Goal: Check status: Check status

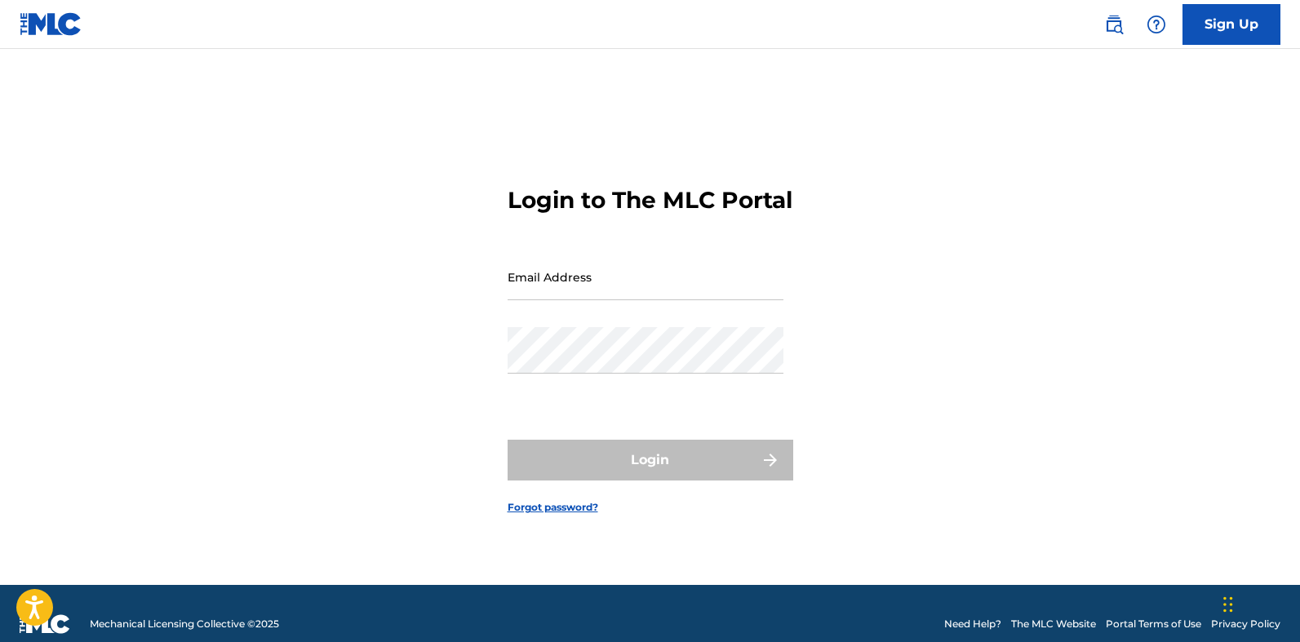
click at [554, 296] on input "Email Address" at bounding box center [646, 277] width 276 height 47
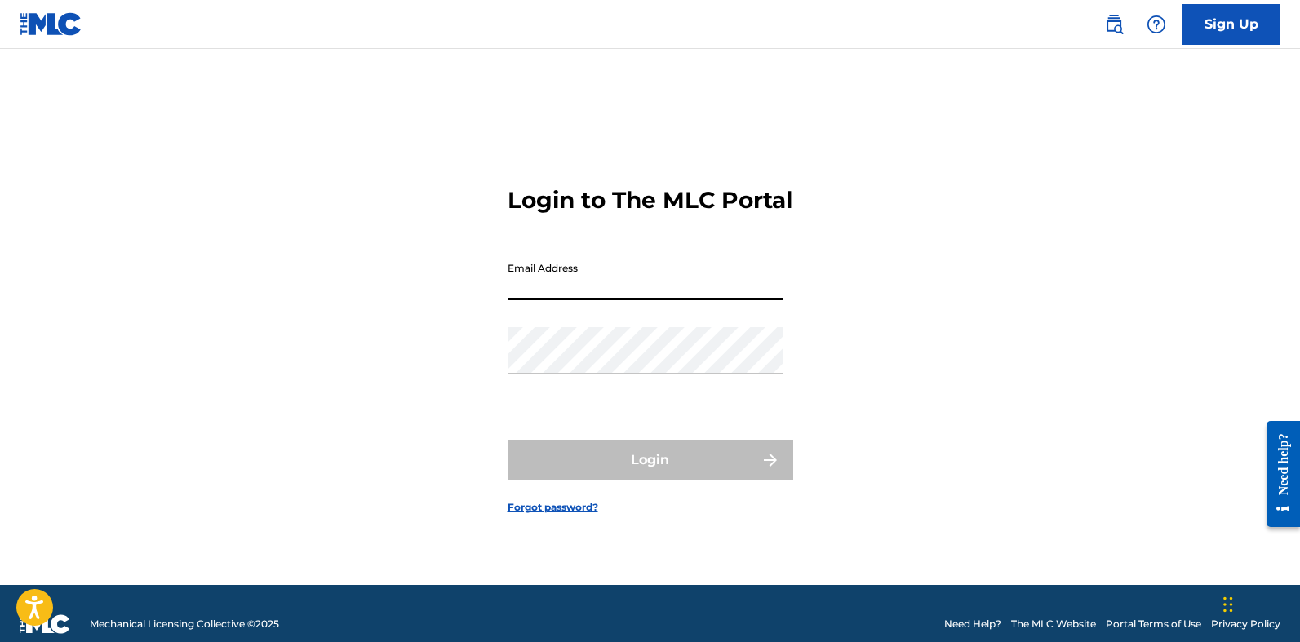
click at [524, 300] on input "Email Address" at bounding box center [646, 277] width 276 height 47
type input "[EMAIL_ADDRESS][DOMAIN_NAME]"
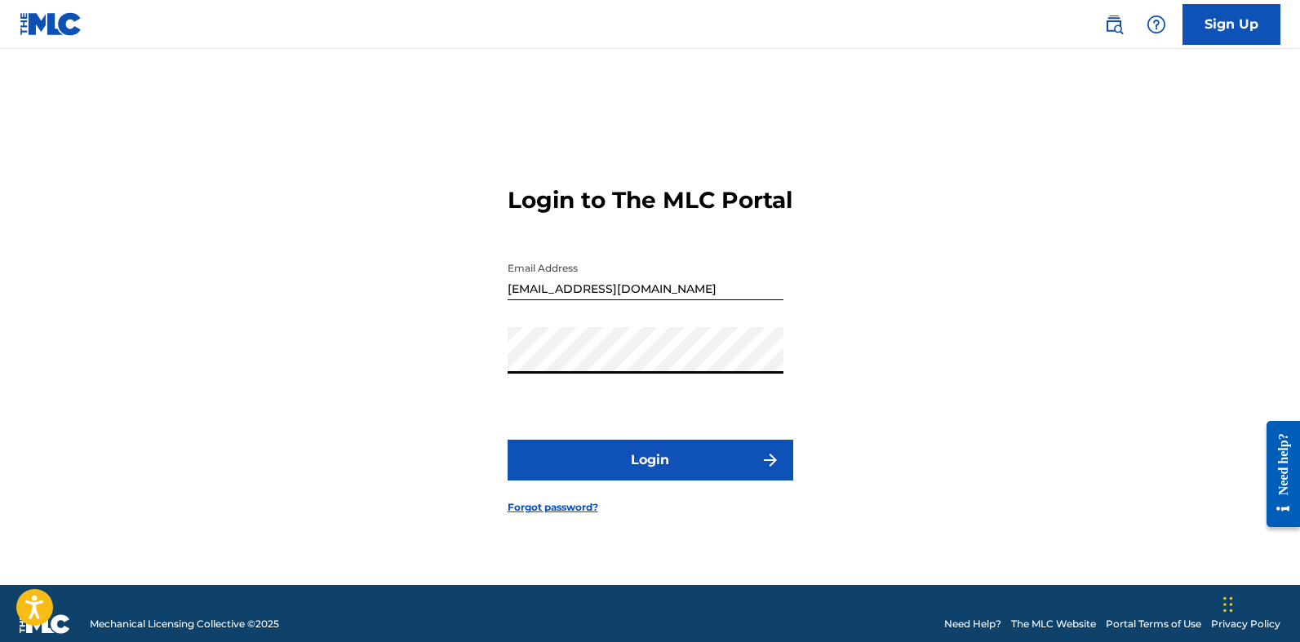
click at [642, 466] on button "Login" at bounding box center [651, 460] width 286 height 41
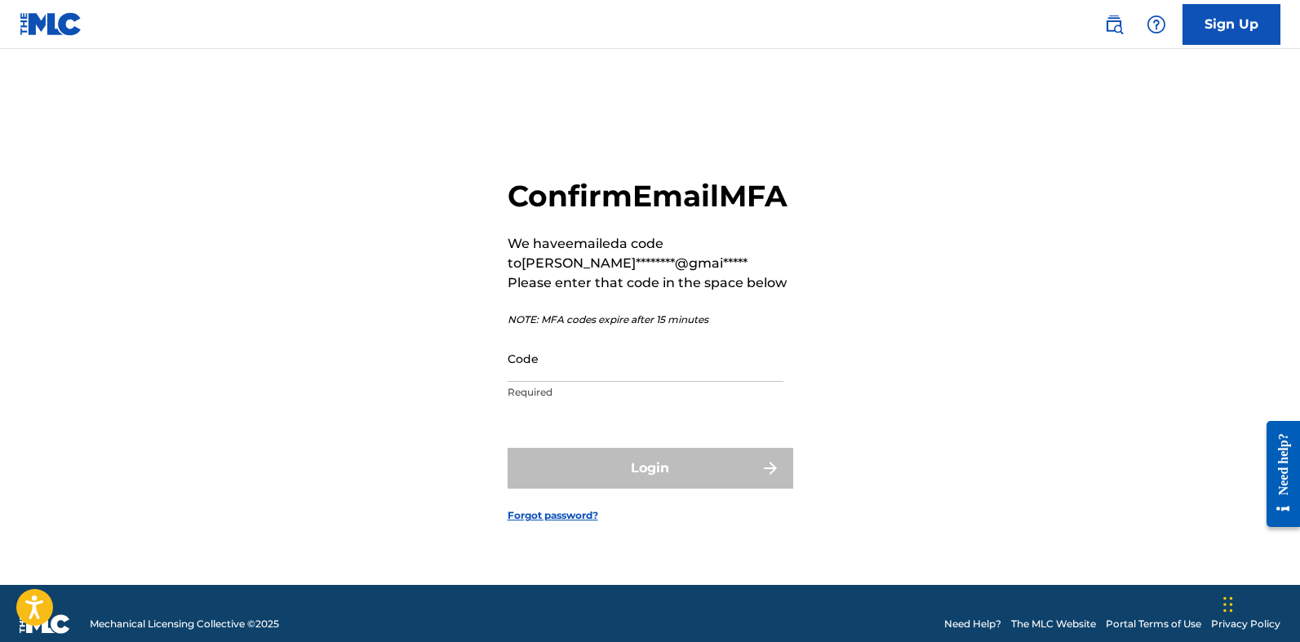
click at [547, 382] on input "Code" at bounding box center [646, 359] width 276 height 47
click at [425, 384] on div "Confirm Email MFA We have emailed a code to [PERSON_NAME]********@gmai***** Ple…" at bounding box center [650, 338] width 1143 height 496
click at [551, 382] on input "Code" at bounding box center [646, 359] width 276 height 47
click at [554, 382] on input "Code" at bounding box center [646, 359] width 276 height 47
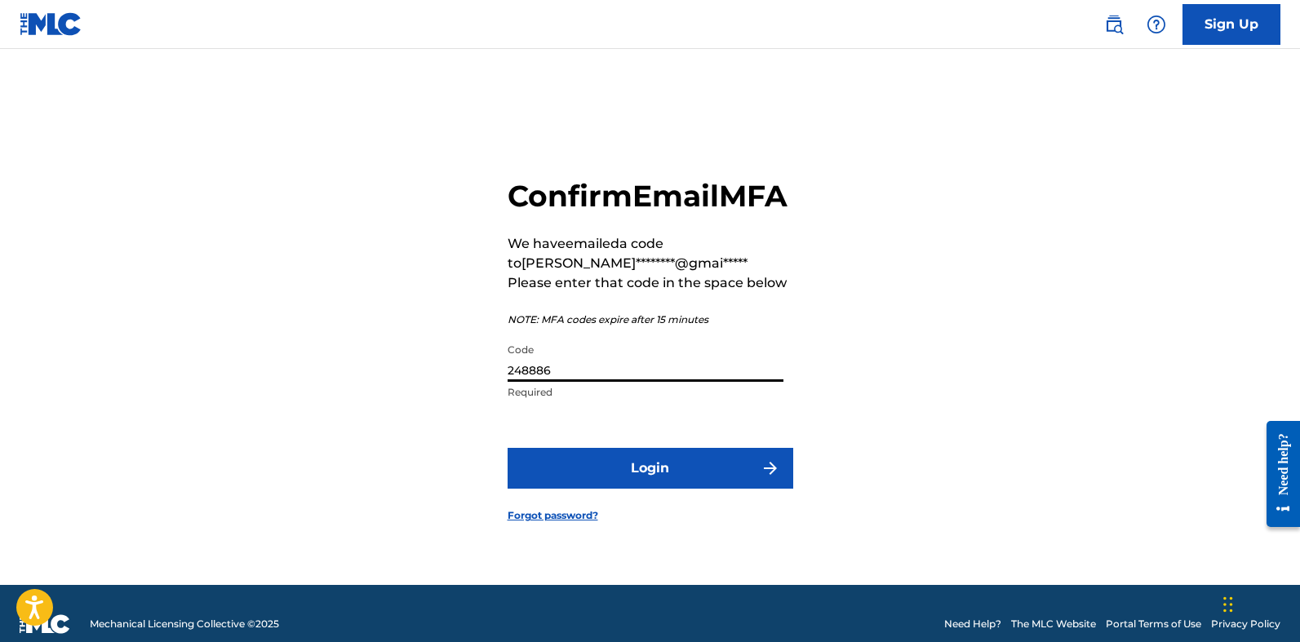
type input "248886"
click at [664, 485] on button "Login" at bounding box center [651, 468] width 286 height 41
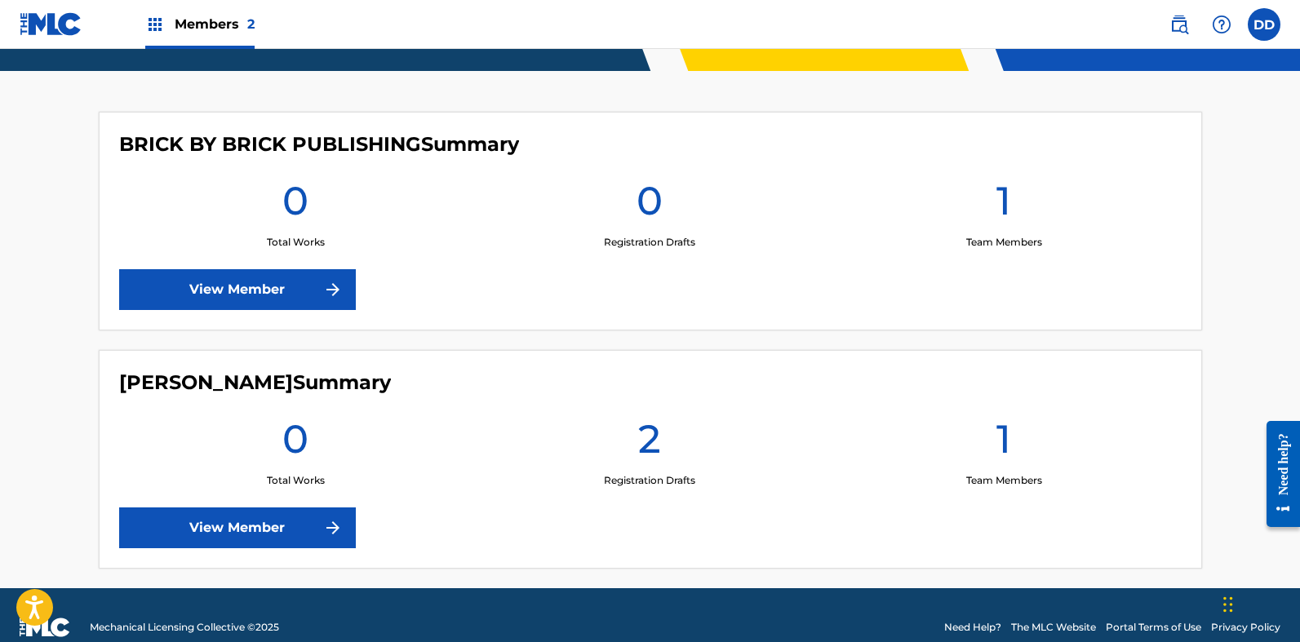
scroll to position [408, 0]
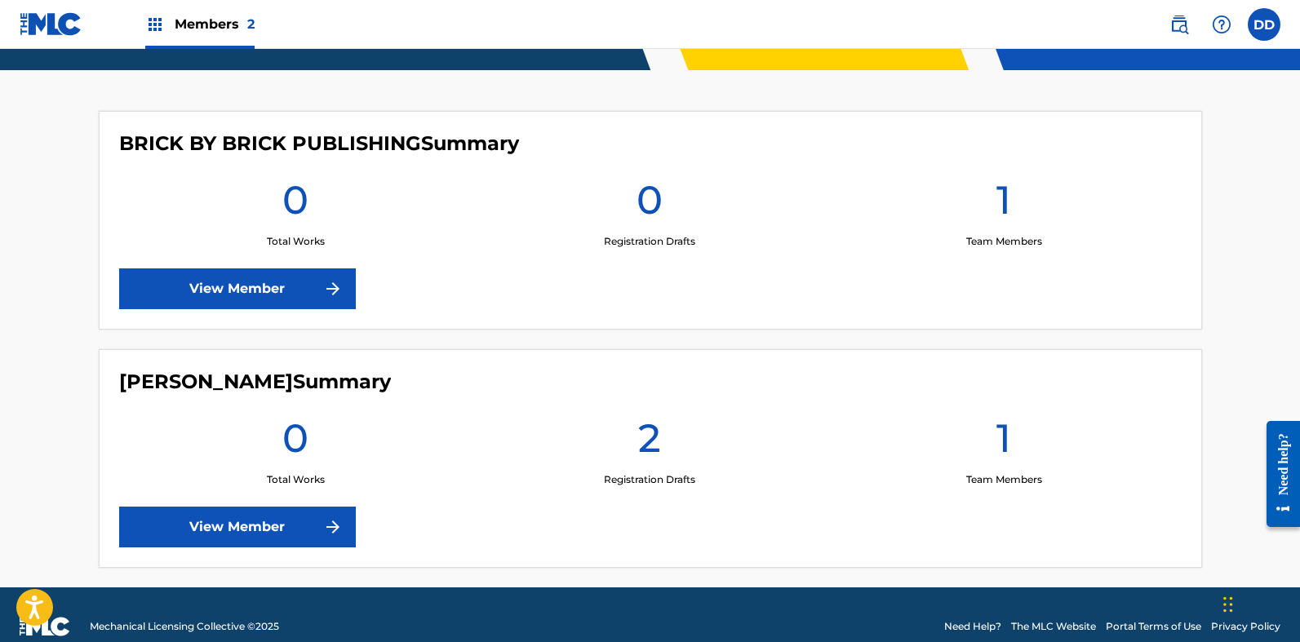
click at [655, 448] on h1 "2" at bounding box center [649, 443] width 23 height 59
click at [295, 540] on link "View Member" at bounding box center [237, 527] width 237 height 41
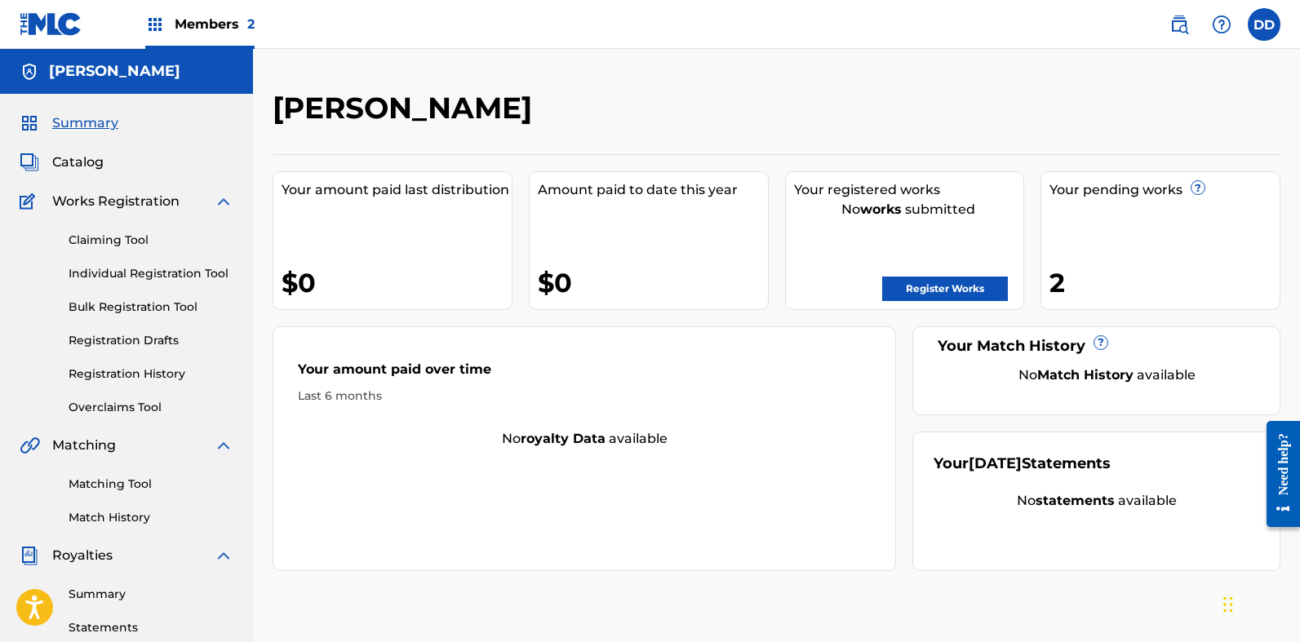
scroll to position [82, 0]
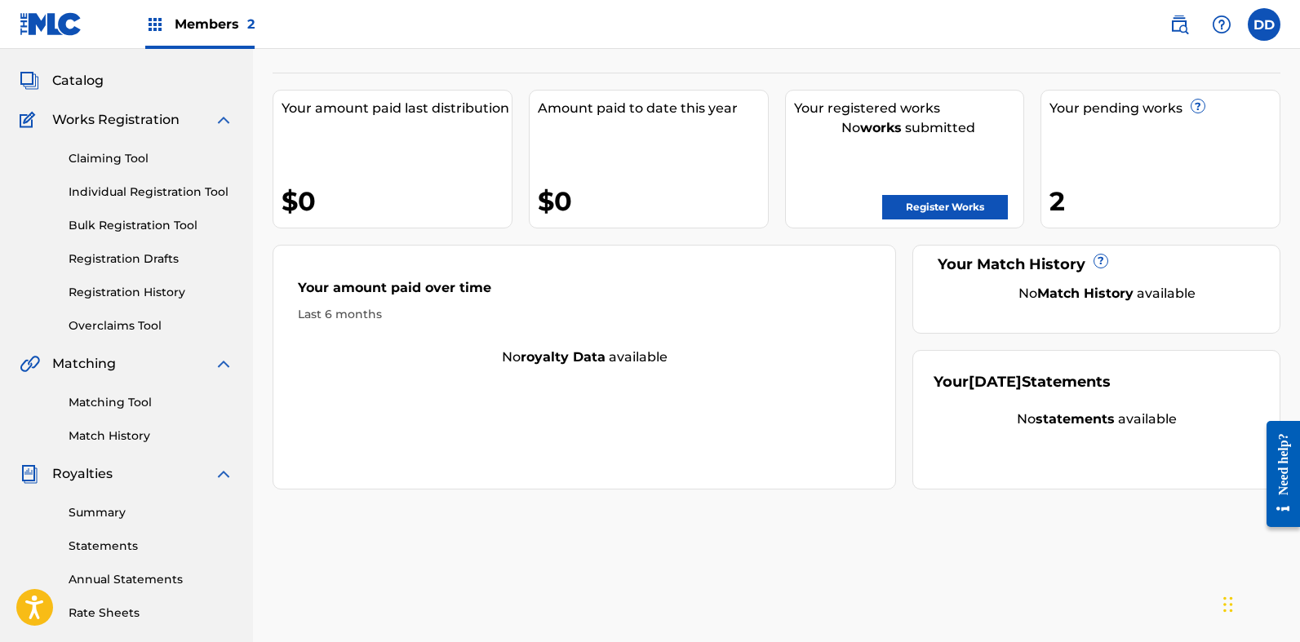
scroll to position [408, 0]
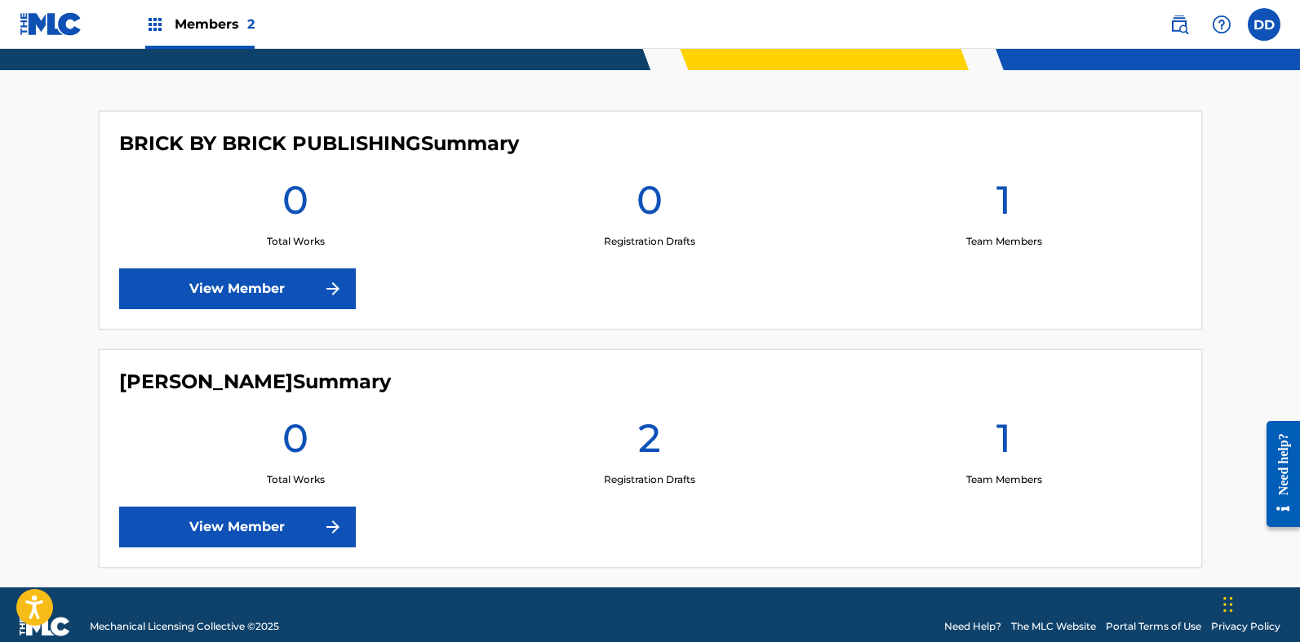
click at [240, 288] on link "View Member" at bounding box center [237, 289] width 237 height 41
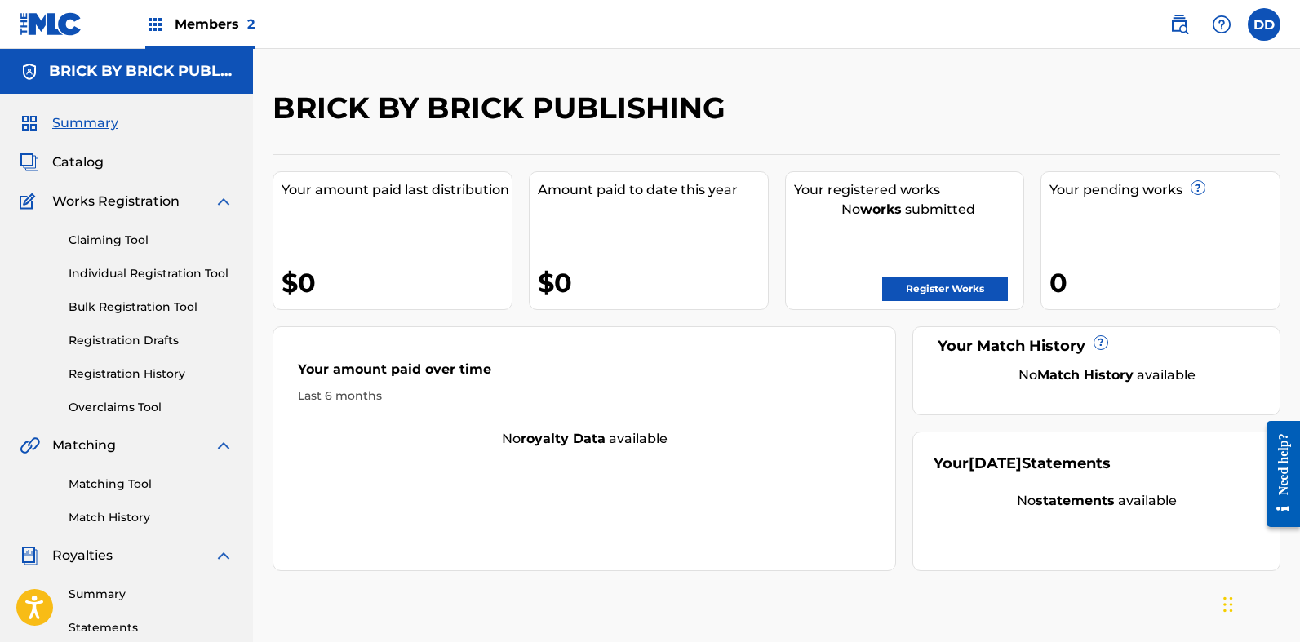
click at [939, 287] on link "Register Works" at bounding box center [946, 289] width 126 height 24
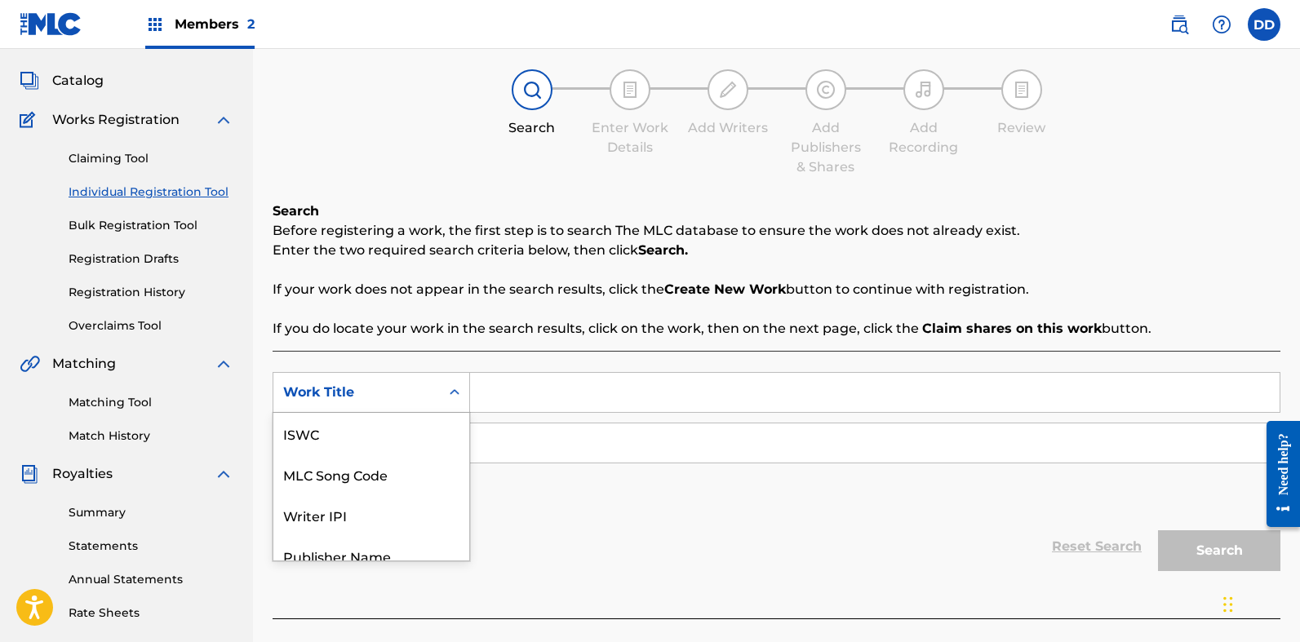
scroll to position [97, 0]
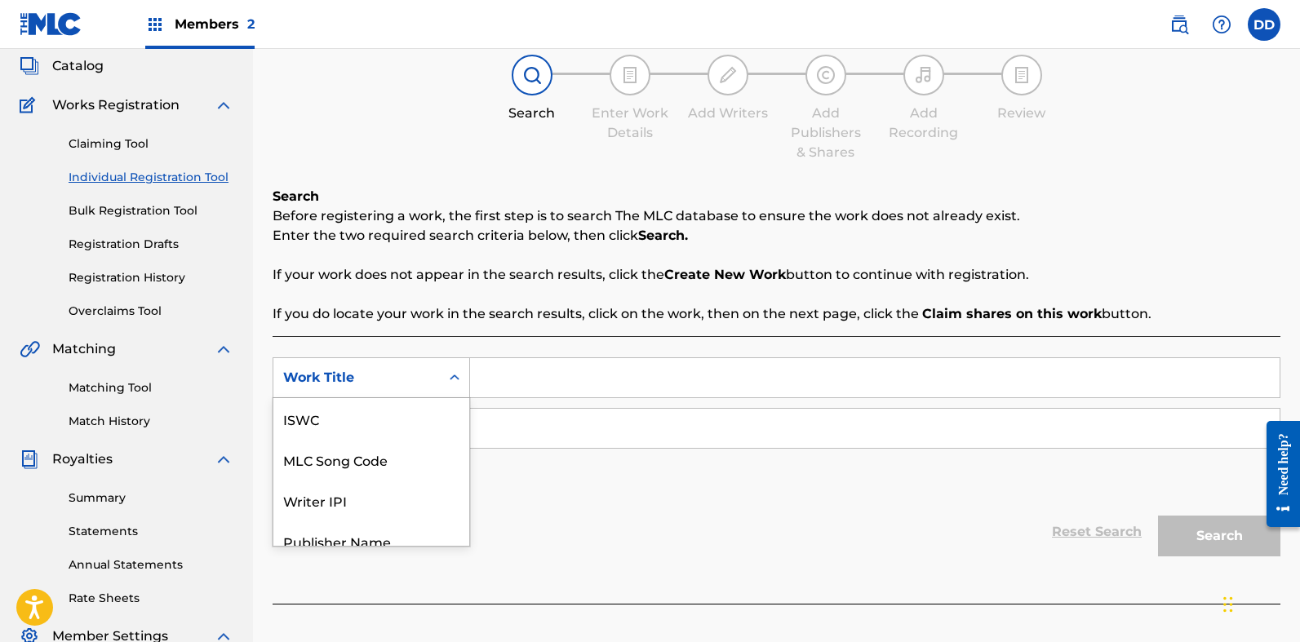
click at [456, 395] on div "Search Form" at bounding box center [454, 377] width 29 height 39
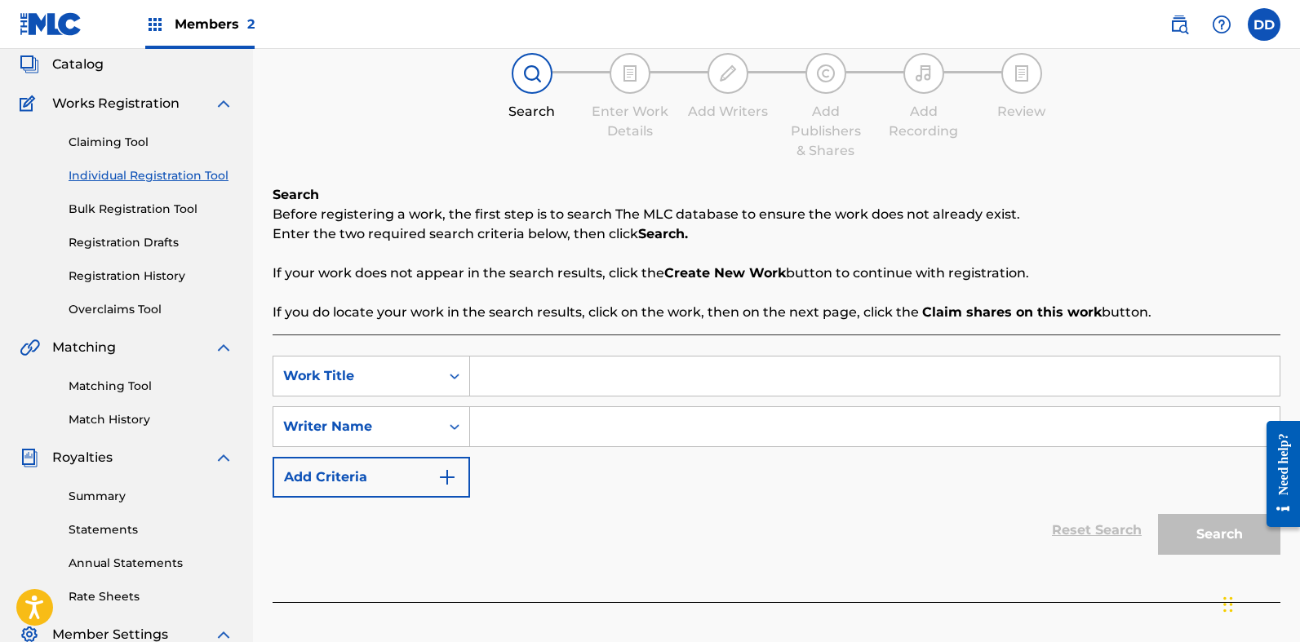
click at [456, 382] on icon "Search Form" at bounding box center [455, 376] width 16 height 16
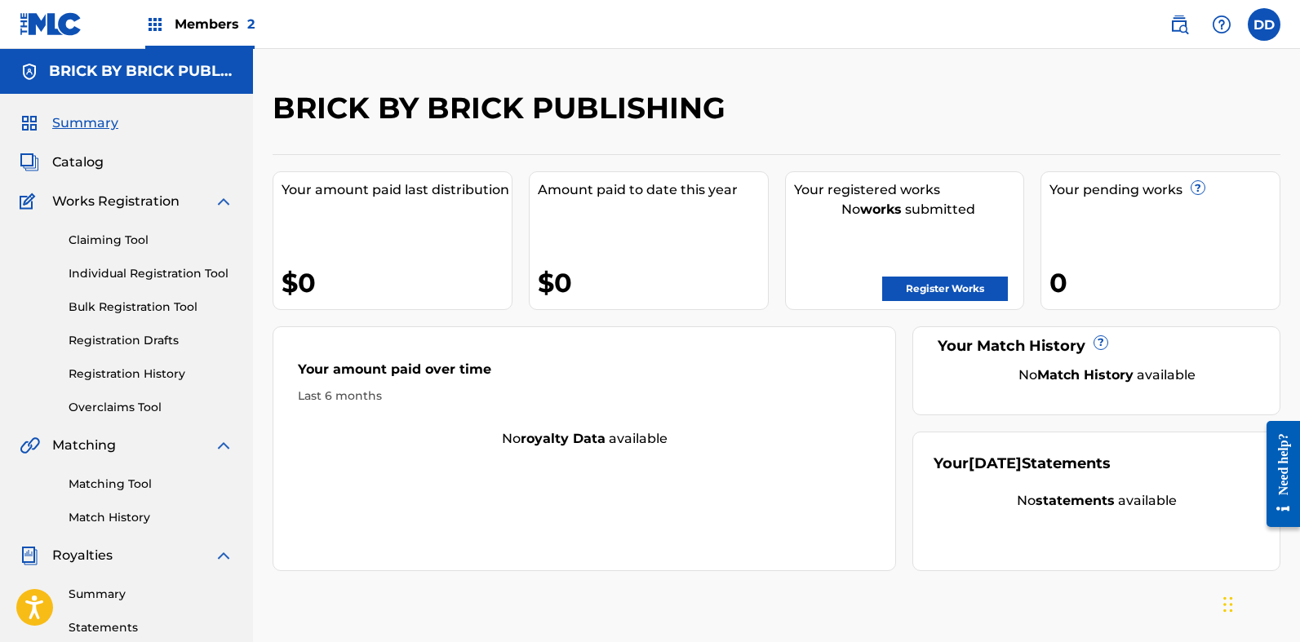
scroll to position [408, 0]
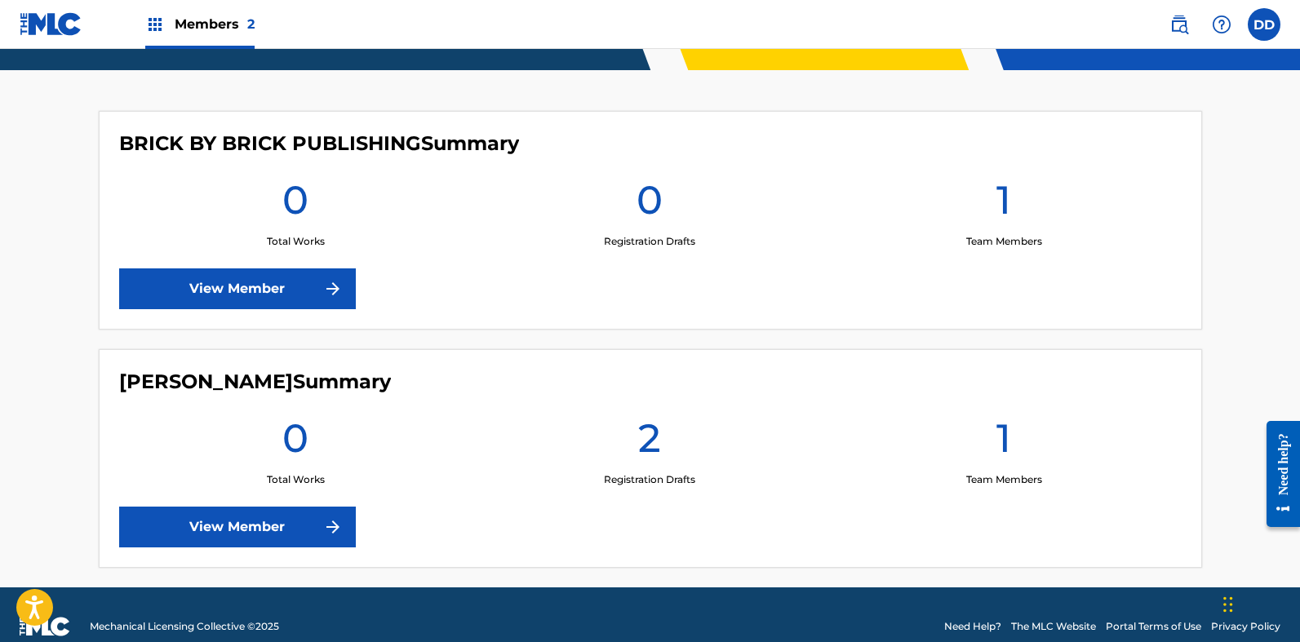
click at [264, 526] on link "View Member" at bounding box center [237, 527] width 237 height 41
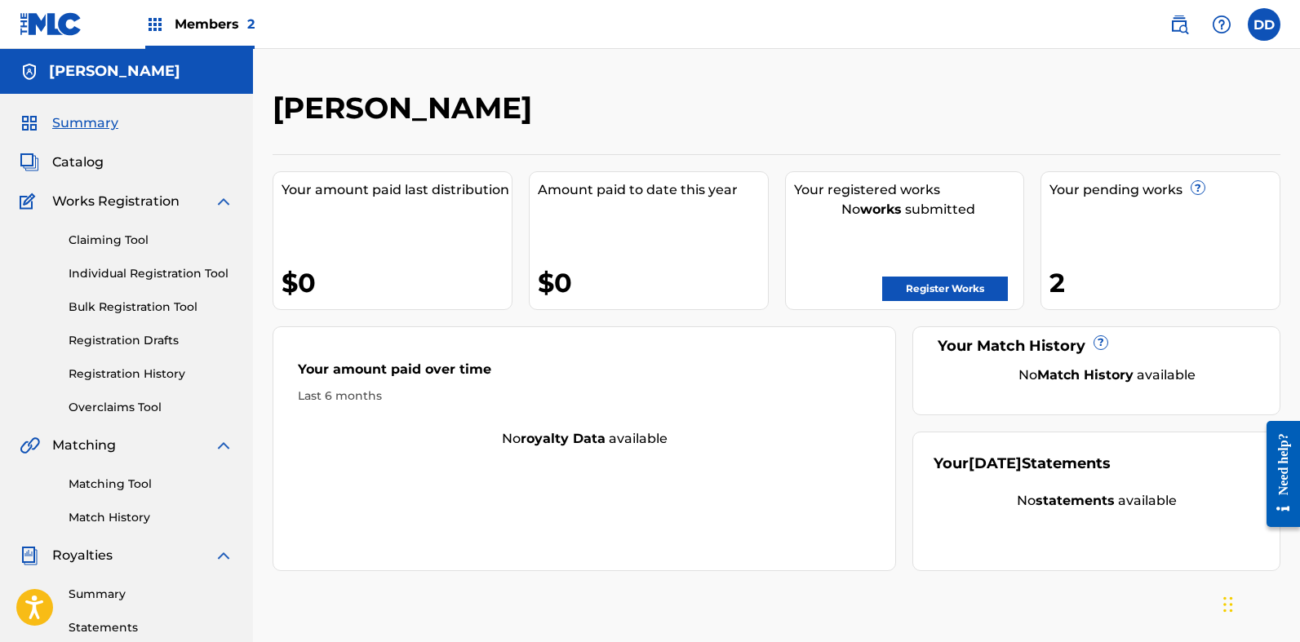
click at [1148, 203] on div "Your pending works ? 2" at bounding box center [1161, 240] width 240 height 139
click at [127, 334] on link "Registration Drafts" at bounding box center [151, 340] width 165 height 17
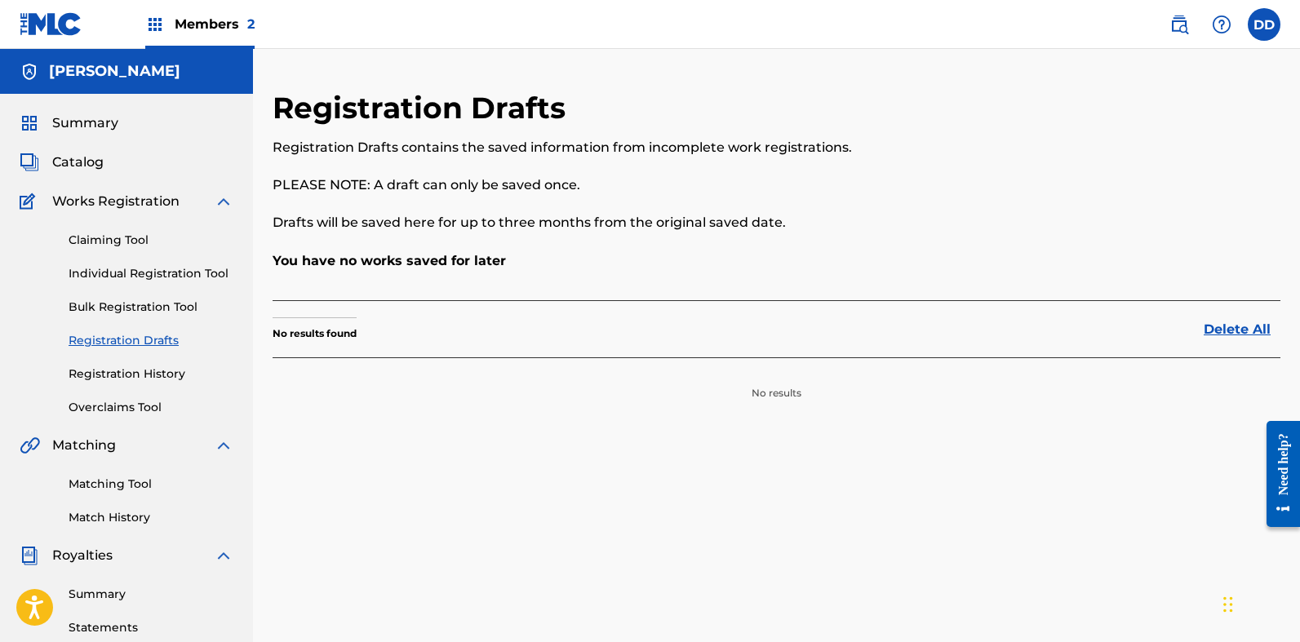
click at [123, 375] on link "Registration History" at bounding box center [151, 374] width 165 height 17
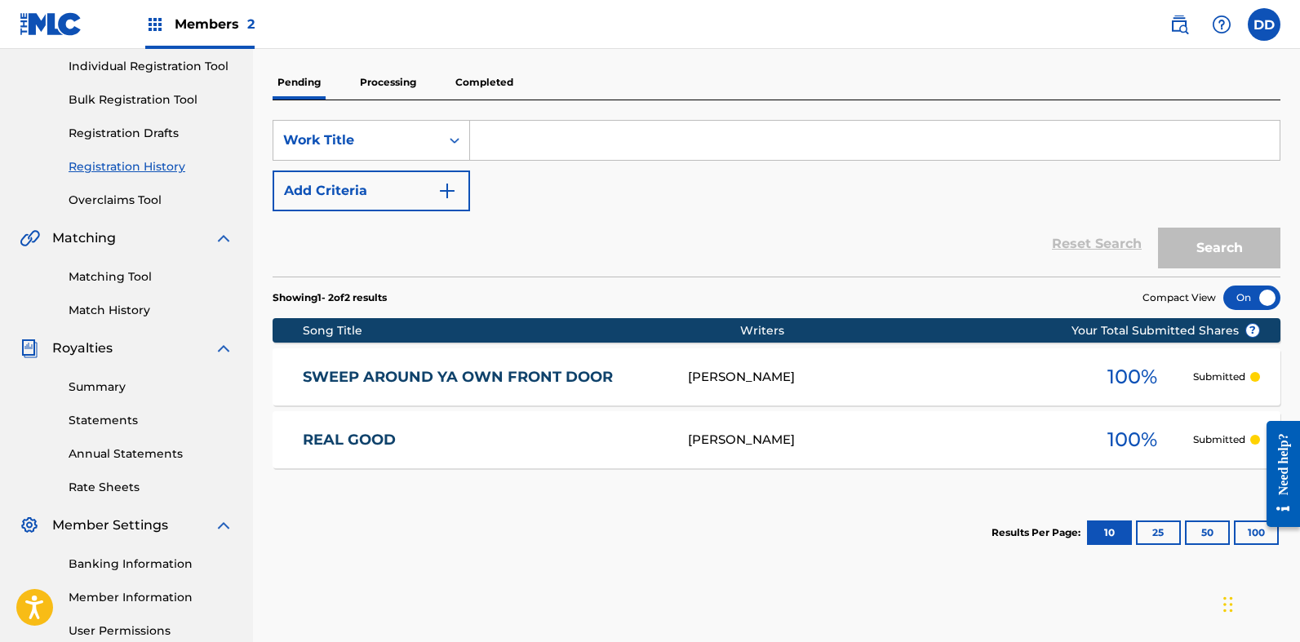
scroll to position [207, 0]
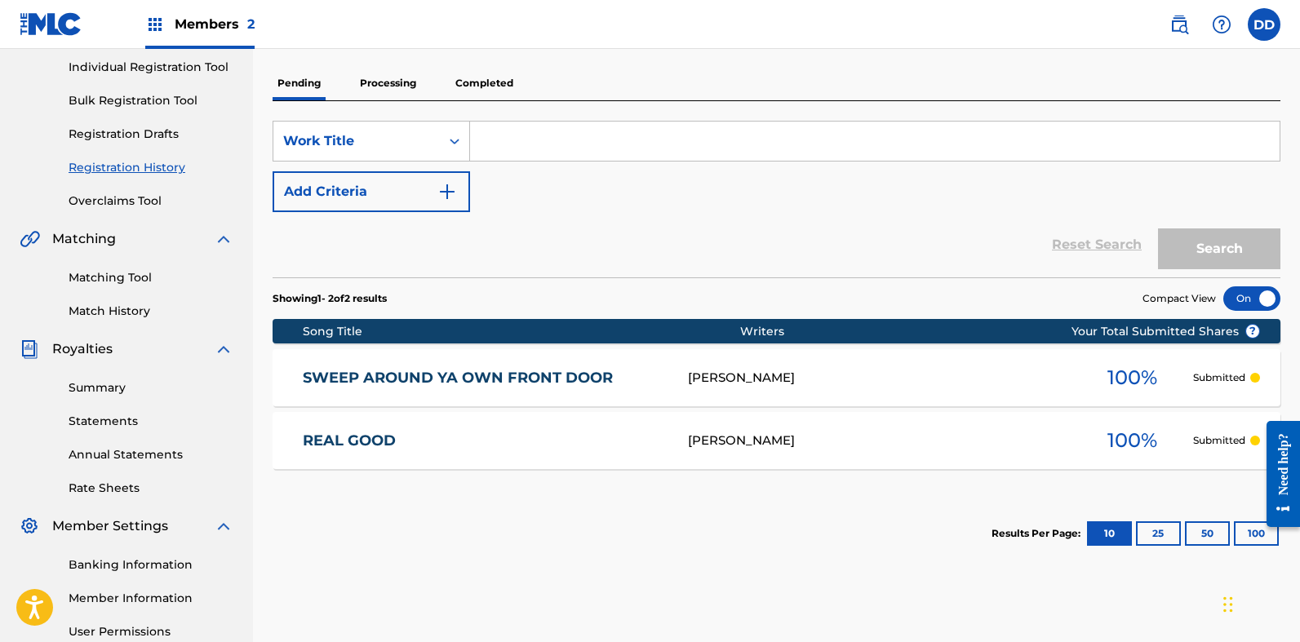
click at [1079, 384] on div "100 %" at bounding box center [1132, 378] width 122 height 38
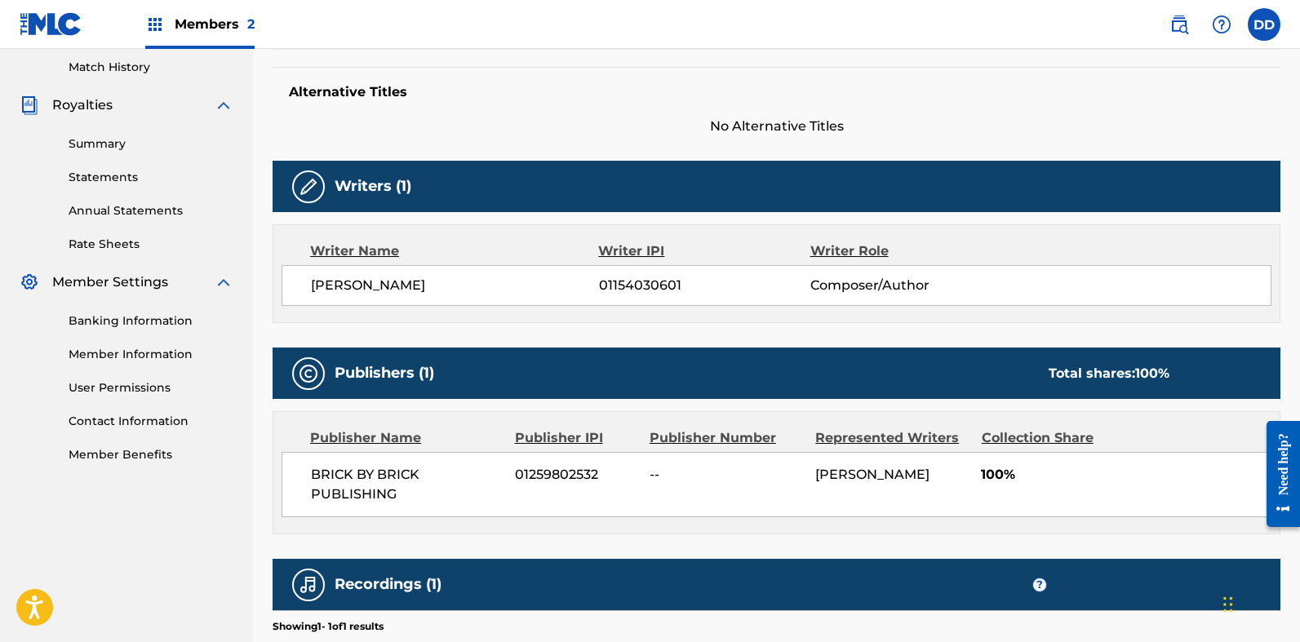
scroll to position [490, 0]
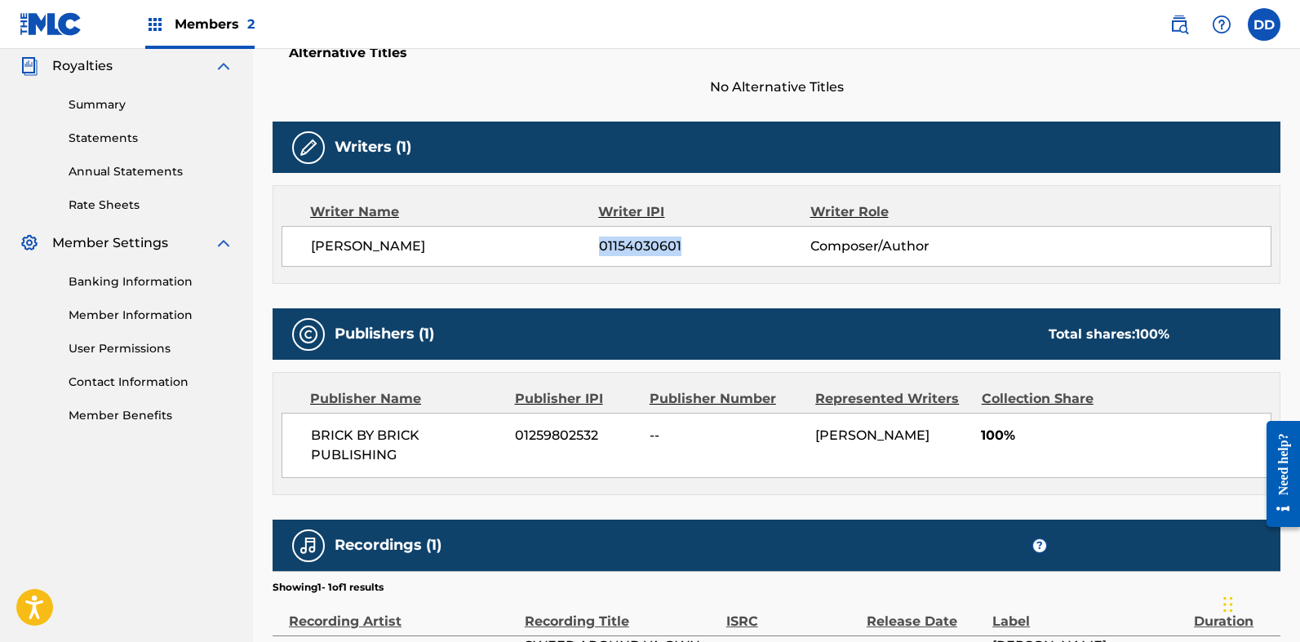
drag, startPoint x: 704, startPoint y: 242, endPoint x: 598, endPoint y: 247, distance: 105.4
click at [599, 247] on span "01154030601" at bounding box center [704, 247] width 211 height 20
copy span "01154030601"
drag, startPoint x: 613, startPoint y: 434, endPoint x: 520, endPoint y: 423, distance: 93.8
click at [520, 423] on div "BRICK BY BRICK PUBLISHING 01259802532 -- [PERSON_NAME] 100%" at bounding box center [777, 445] width 990 height 65
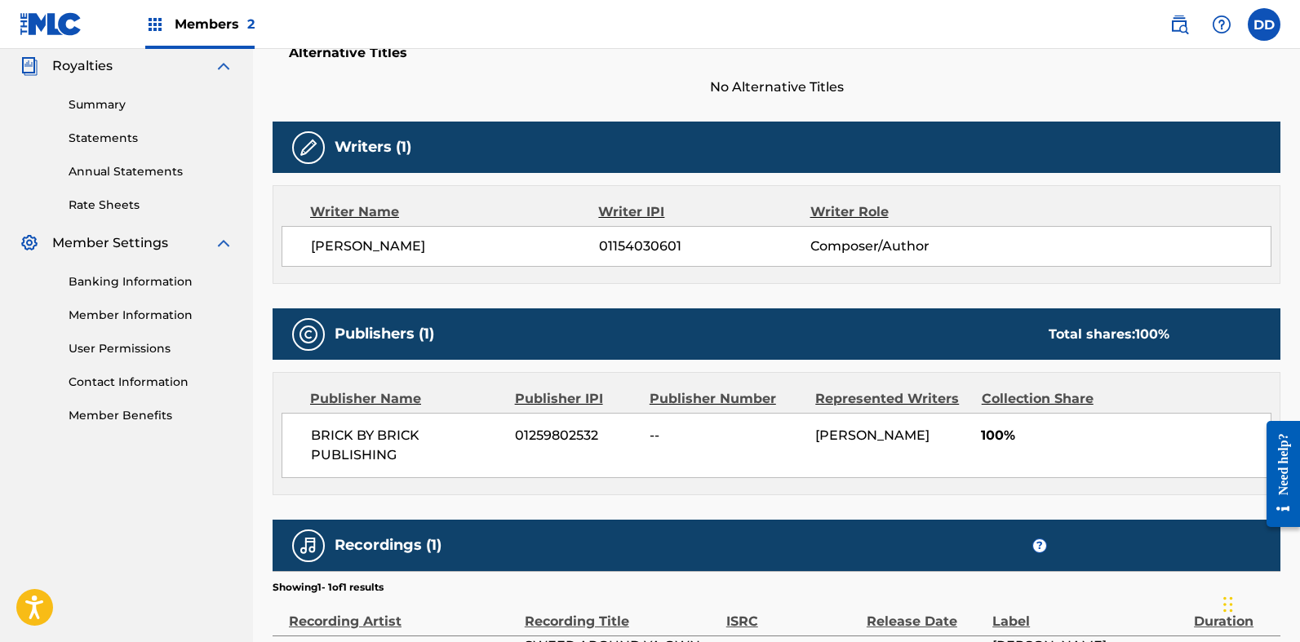
click at [487, 442] on span "BRICK BY BRICK PUBLISHING" at bounding box center [407, 445] width 192 height 39
drag, startPoint x: 509, startPoint y: 436, endPoint x: 607, endPoint y: 442, distance: 97.3
click at [607, 442] on div "BRICK BY BRICK PUBLISHING 01259802532 -- [PERSON_NAME] 100%" at bounding box center [777, 445] width 990 height 65
copy span "01259802532"
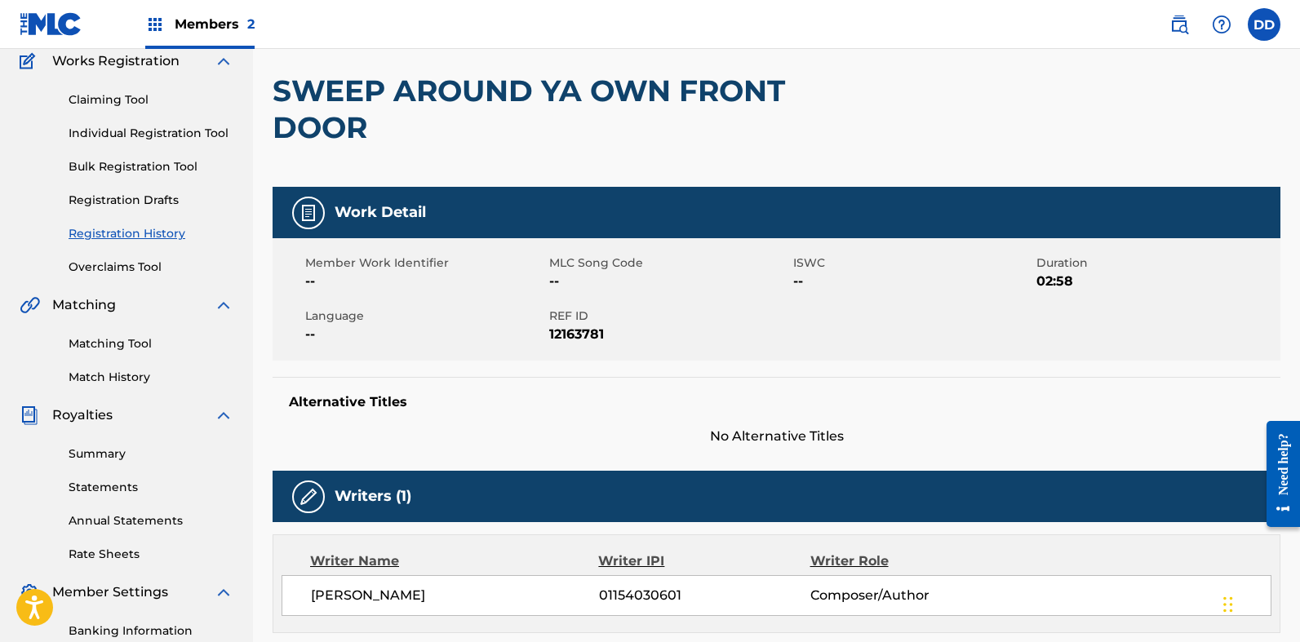
scroll to position [0, 0]
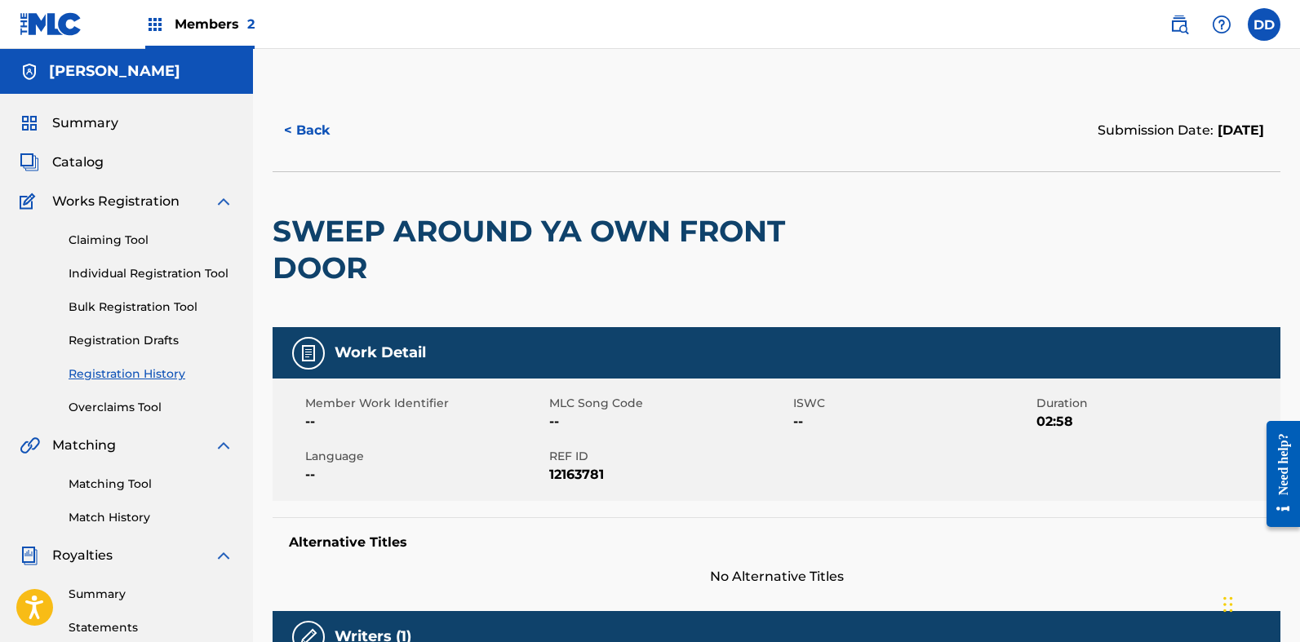
click at [491, 479] on span "--" at bounding box center [425, 475] width 240 height 20
click at [297, 126] on button "< Back" at bounding box center [322, 130] width 98 height 41
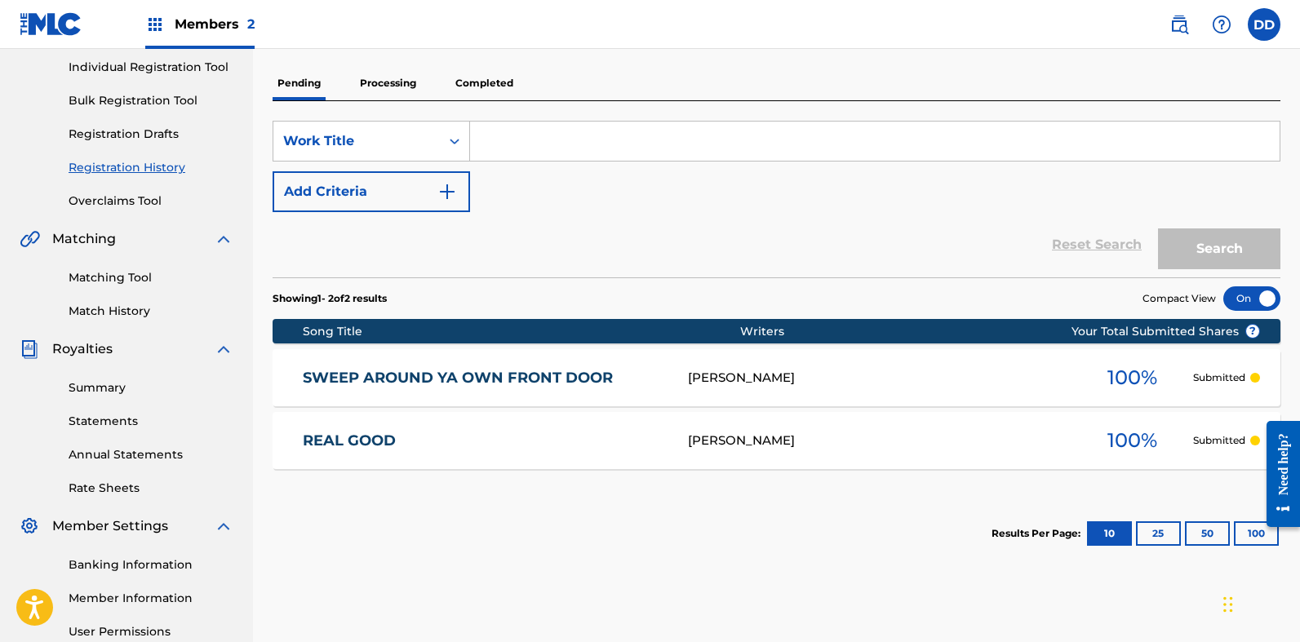
click at [405, 447] on link "REAL GOOD" at bounding box center [484, 441] width 363 height 19
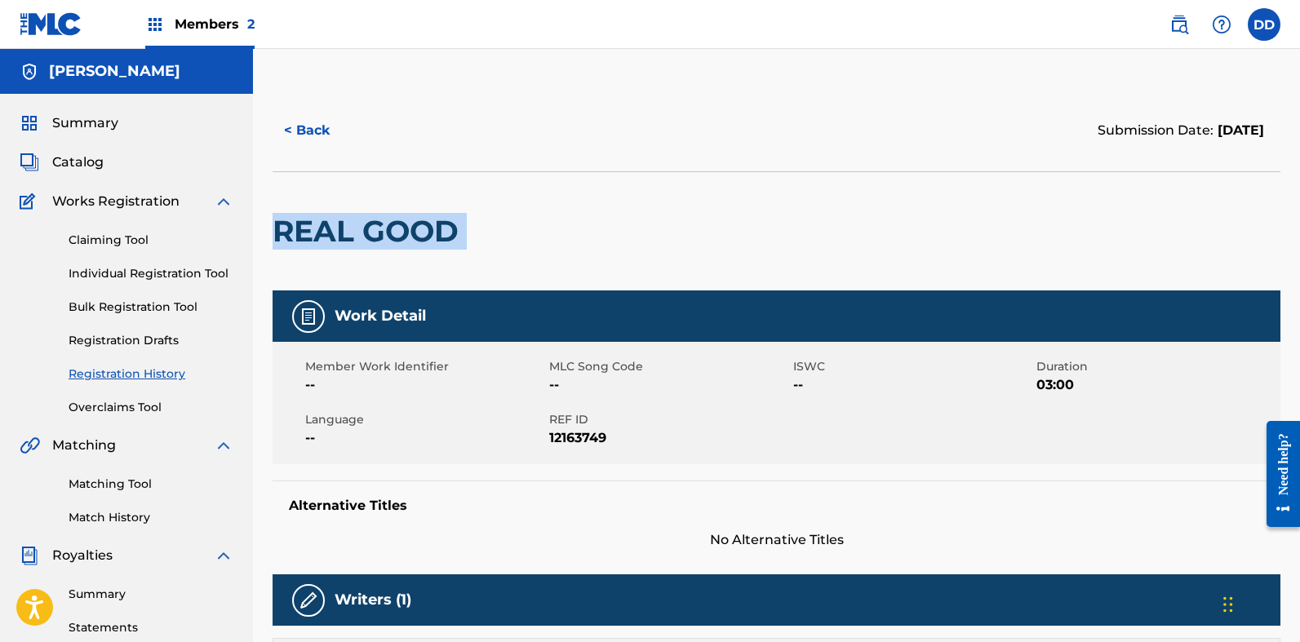
drag, startPoint x: 265, startPoint y: 223, endPoint x: 469, endPoint y: 247, distance: 204.7
click at [469, 247] on div "< Back Submission Date: [DATE] REAL GOOD Work Detail Member Work Identifier -- …" at bounding box center [776, 643] width 1047 height 1106
copy div "REAL GOOD"
click at [438, 526] on div "Alternative Titles No Alternative Titles" at bounding box center [777, 515] width 1008 height 69
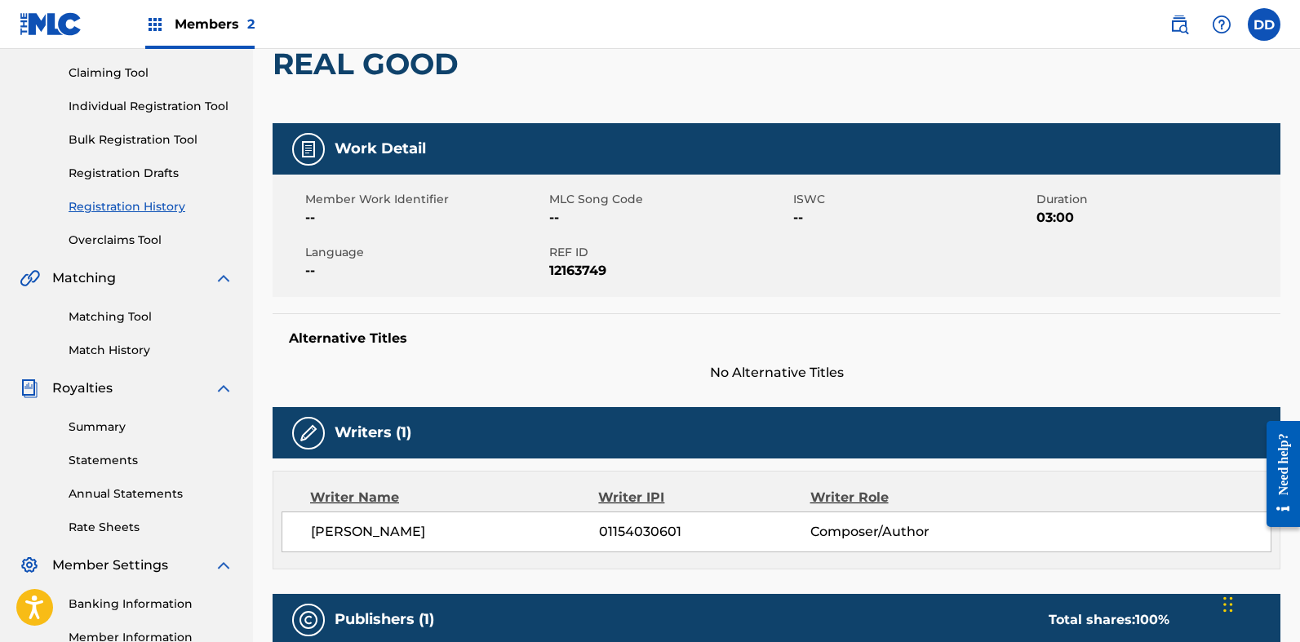
scroll to position [408, 0]
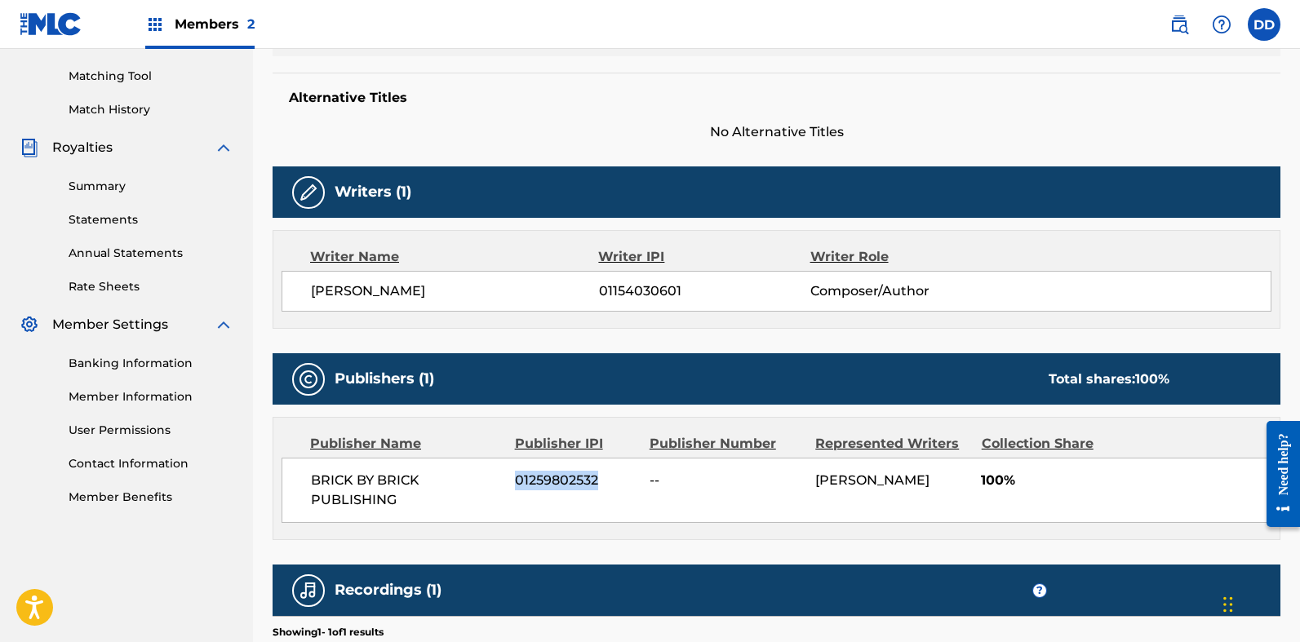
drag, startPoint x: 634, startPoint y: 480, endPoint x: 512, endPoint y: 474, distance: 121.8
click at [512, 474] on div "BRICK BY BRICK PUBLISHING 01259802532 -- [PERSON_NAME] 100%" at bounding box center [777, 490] width 990 height 65
copy span "01259802532"
drag, startPoint x: 713, startPoint y: 287, endPoint x: 600, endPoint y: 287, distance: 112.7
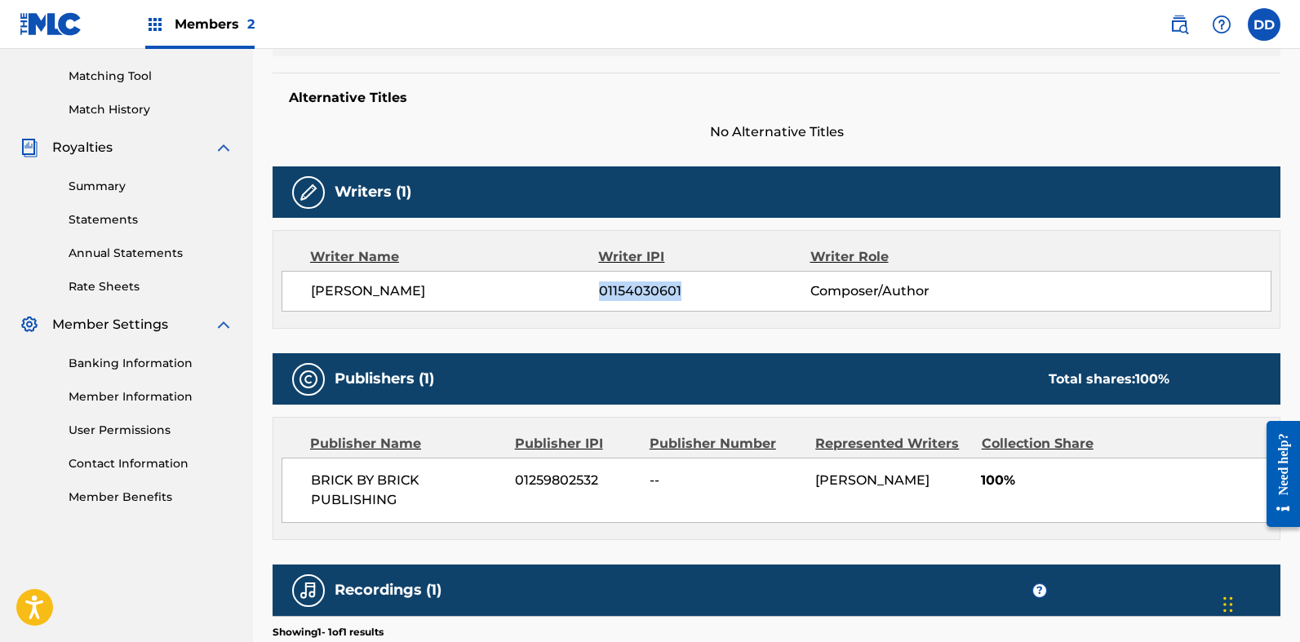
click at [600, 287] on span "01154030601" at bounding box center [704, 292] width 211 height 20
copy span "01154030601"
drag, startPoint x: 364, startPoint y: 483, endPoint x: 311, endPoint y: 470, distance: 54.6
click at [311, 470] on div "BRICK BY BRICK PUBLISHING 01259802532 -- [PERSON_NAME] 100%" at bounding box center [777, 490] width 990 height 65
copy span "BRICK BY BRICK PUBLISHING"
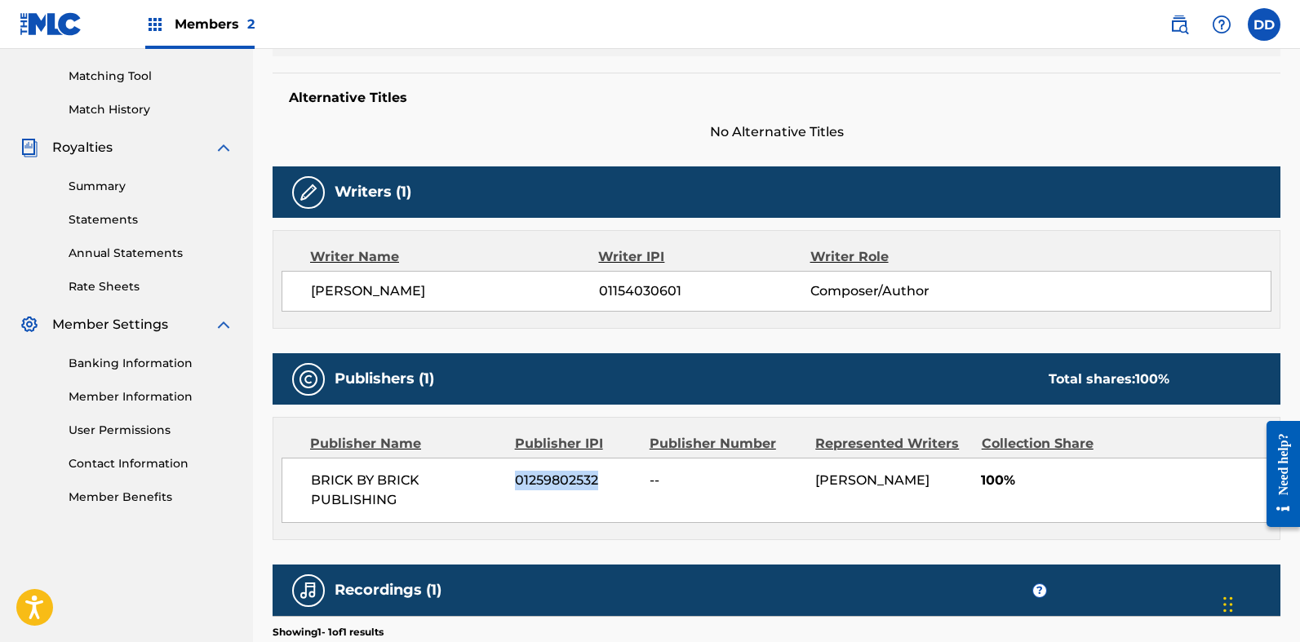
drag, startPoint x: 611, startPoint y: 481, endPoint x: 514, endPoint y: 479, distance: 97.2
click at [514, 479] on div "BRICK BY BRICK PUBLISHING 01259802532 -- [PERSON_NAME] 100%" at bounding box center [777, 490] width 990 height 65
copy span "01259802532"
